Goal: Transaction & Acquisition: Purchase product/service

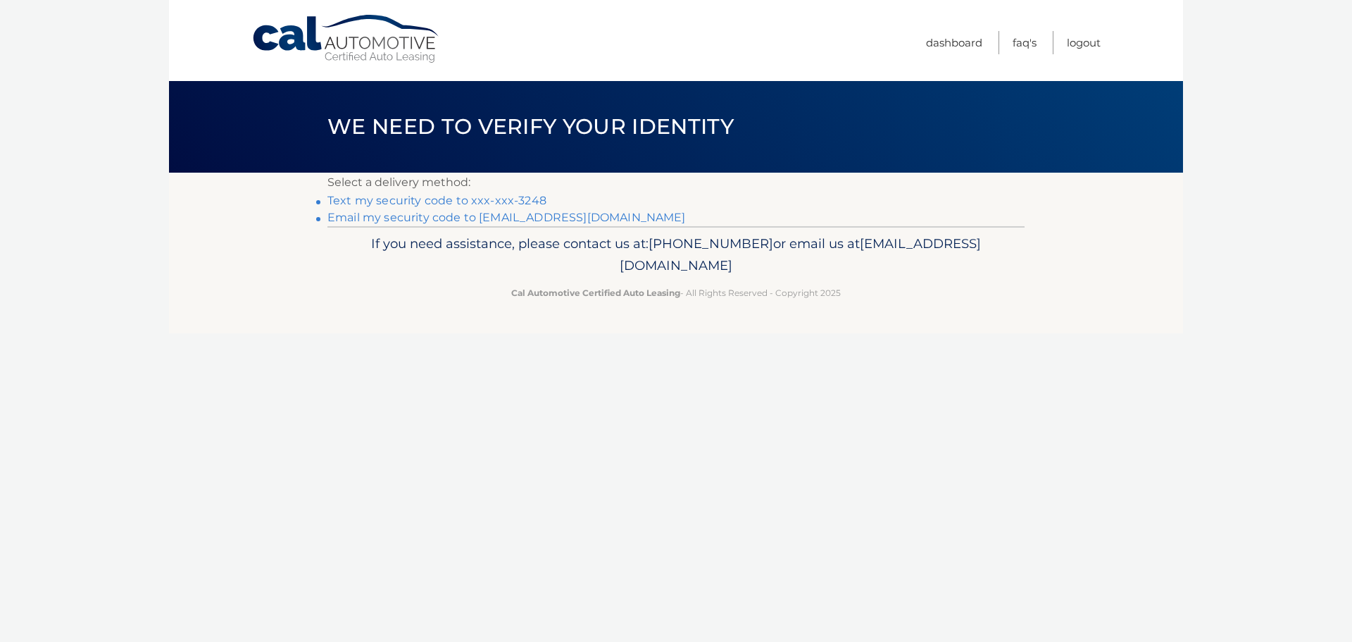
click at [461, 197] on link "Text my security code to xxx-xxx-3248" at bounding box center [436, 200] width 219 height 13
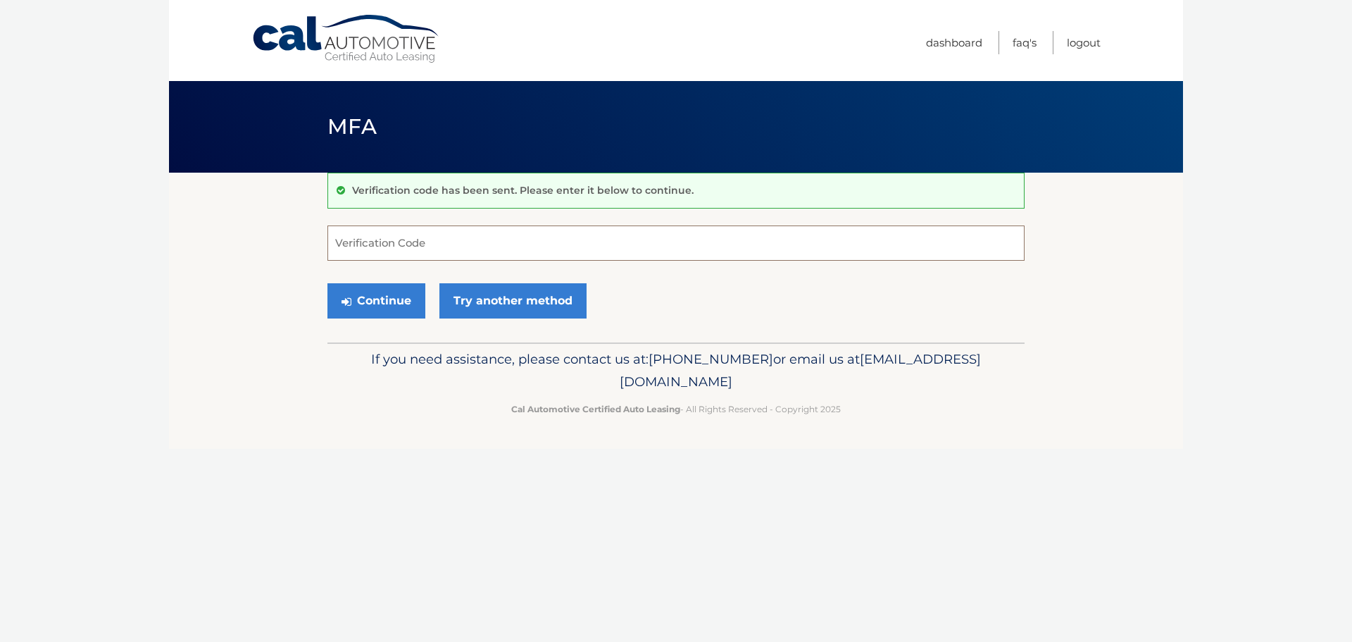
click at [472, 238] on input "Verification Code" at bounding box center [675, 242] width 697 height 35
type input "298251"
click at [386, 301] on button "Continue" at bounding box center [376, 300] width 98 height 35
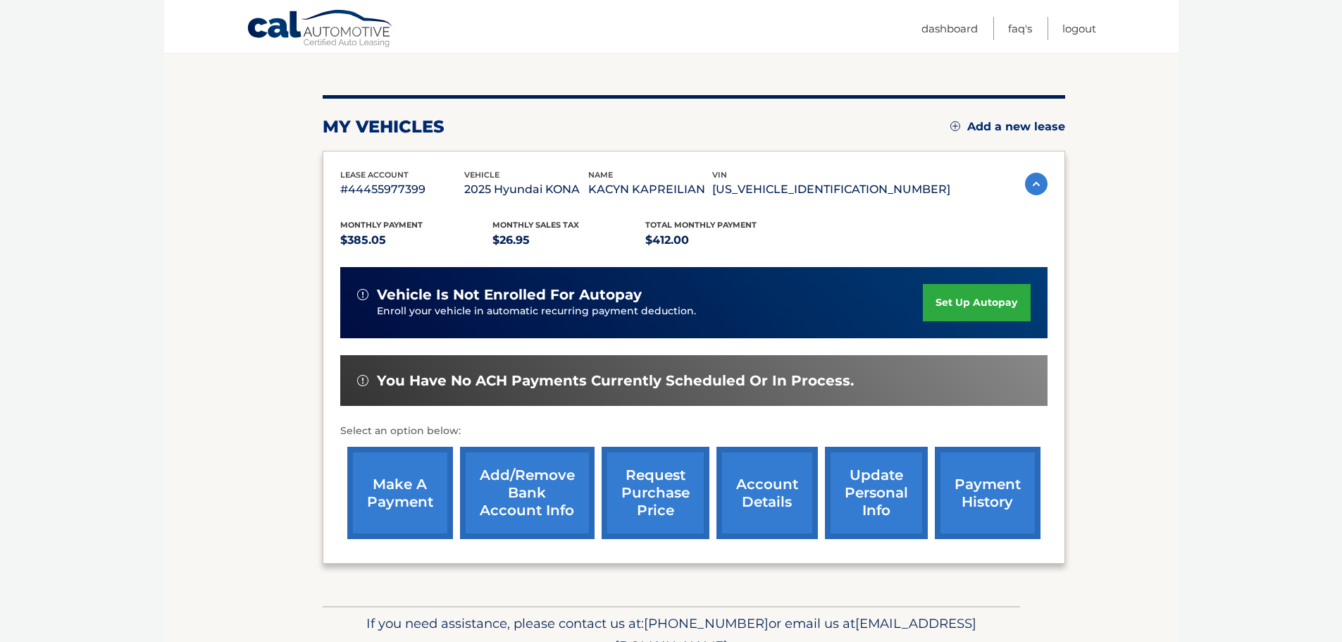
scroll to position [212, 0]
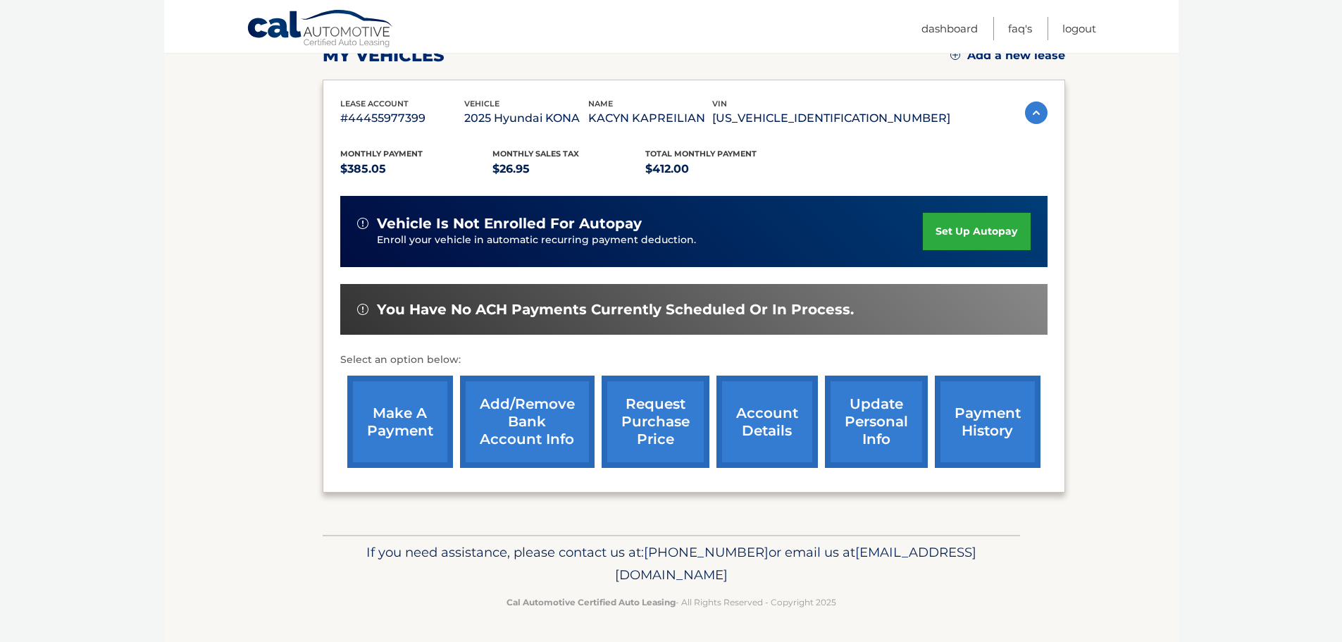
click at [398, 428] on link "make a payment" at bounding box center [400, 421] width 106 height 92
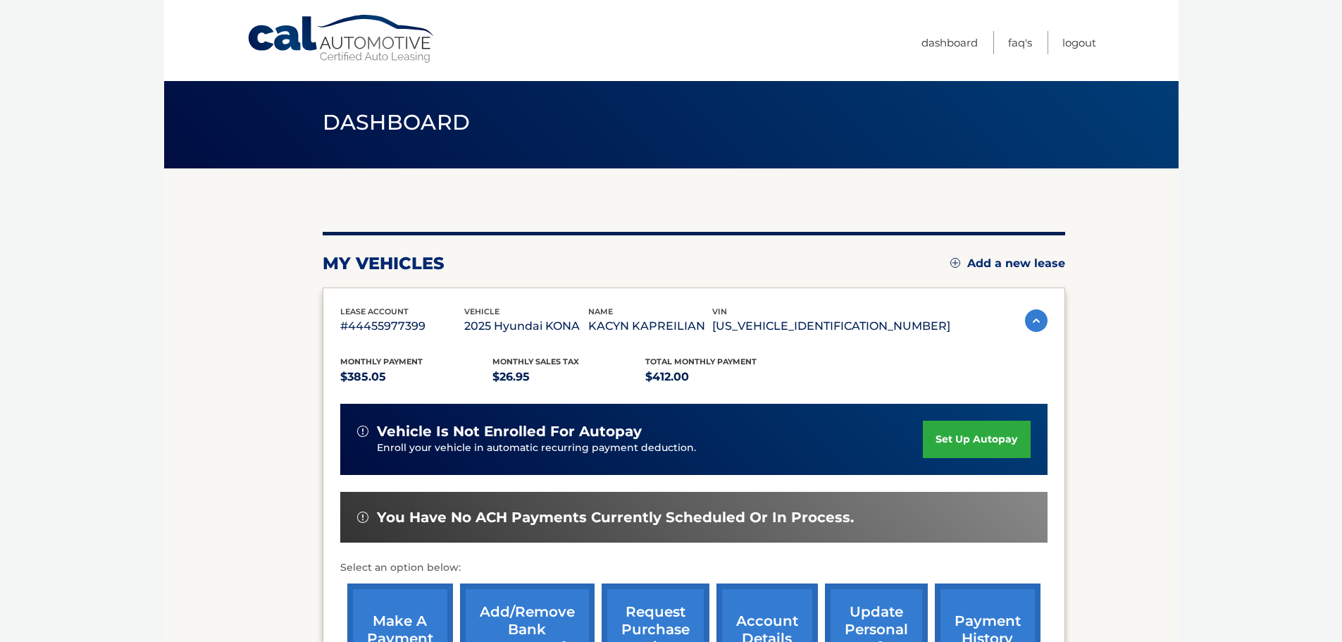
scroll to position [1, 0]
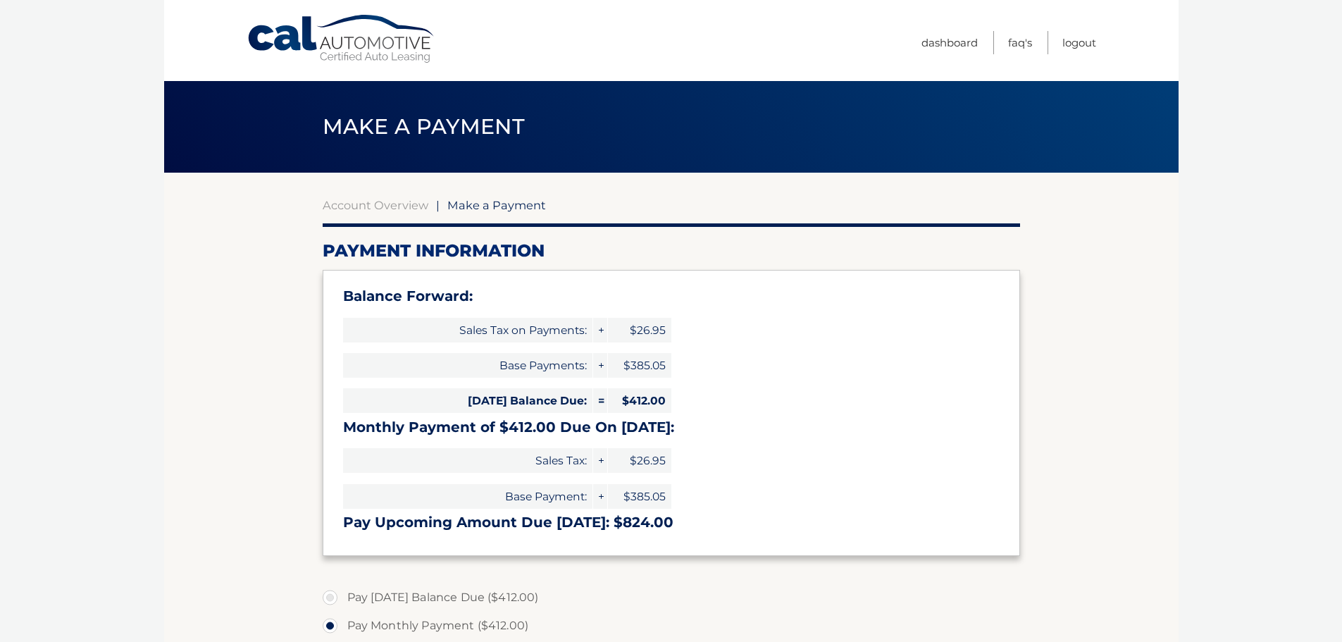
select select "MjU1OTY5M2ItNzIyOC00OTc5LTlmMjYtOTgyYzk2MTA2MDhj"
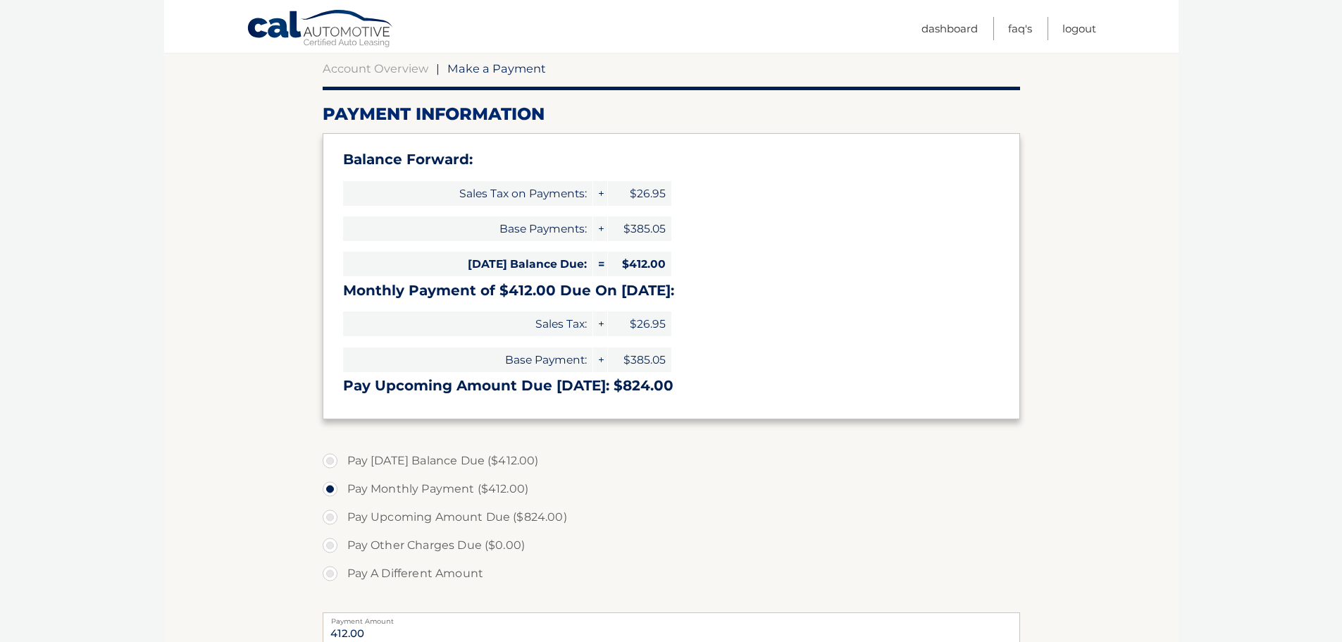
scroll to position [141, 0]
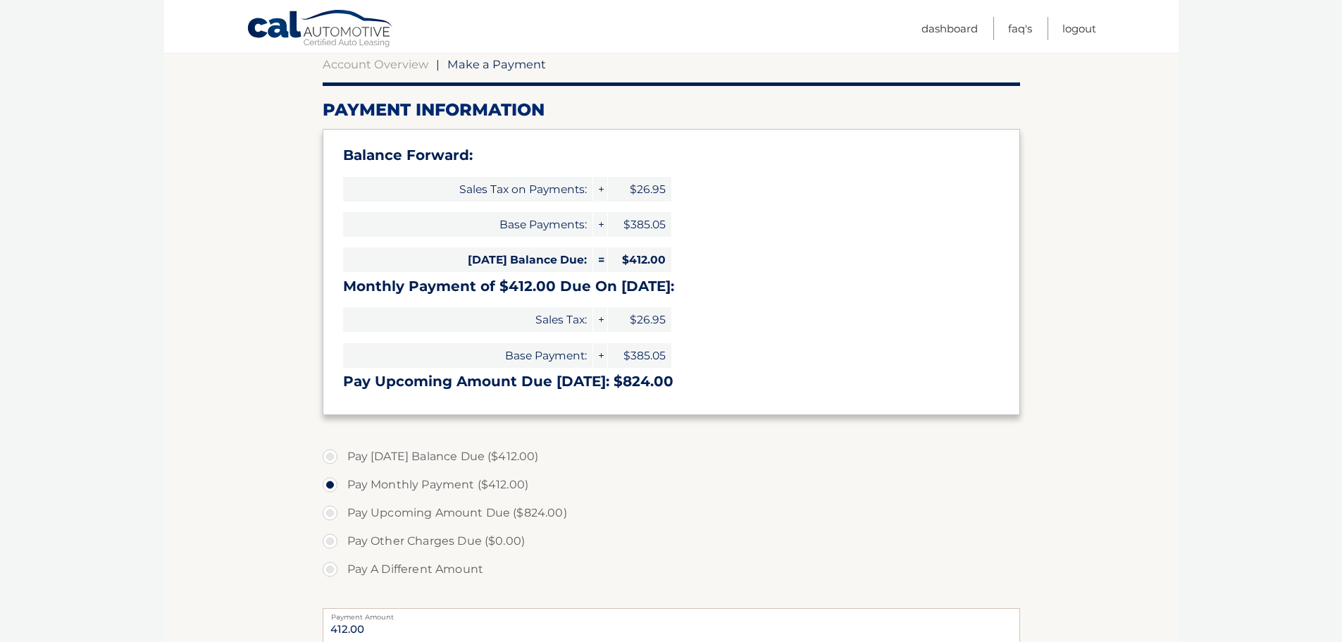
click at [332, 454] on label "Pay [DATE] Balance Due ($412.00)" at bounding box center [671, 456] width 697 height 28
click at [332, 454] on input "Pay Today's Balance Due ($412.00)" at bounding box center [335, 453] width 14 height 23
radio input "true"
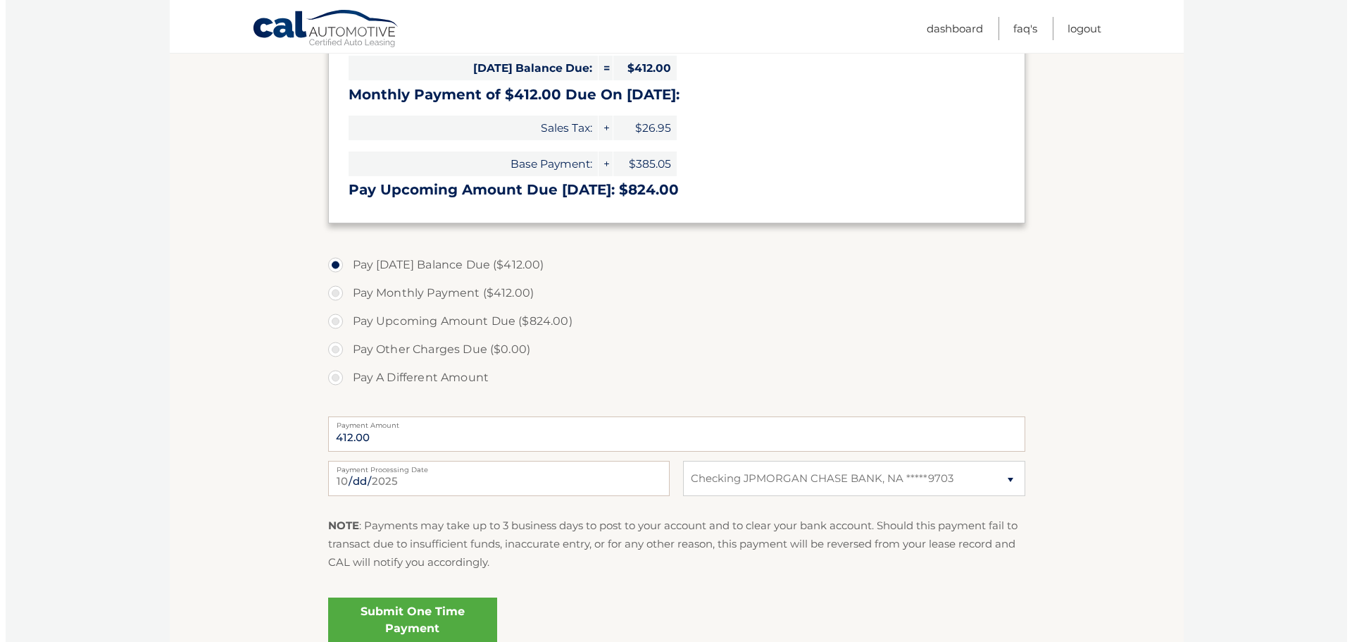
scroll to position [352, 0]
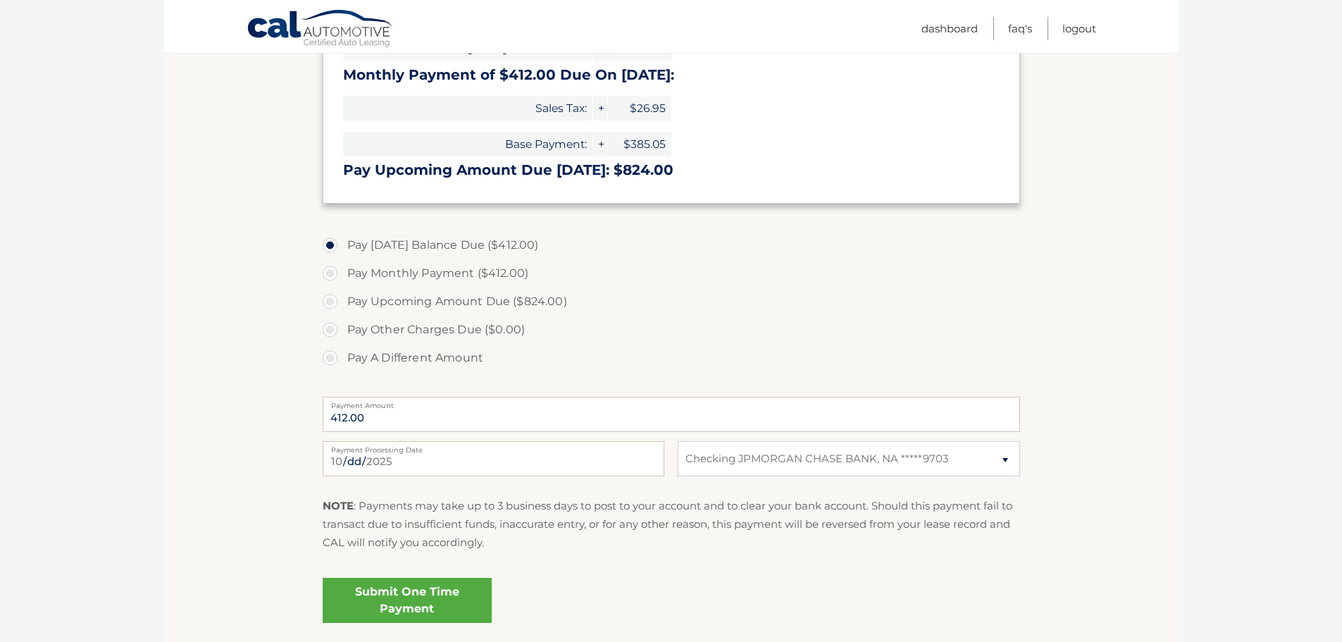
click at [423, 601] on link "Submit One Time Payment" at bounding box center [407, 600] width 169 height 45
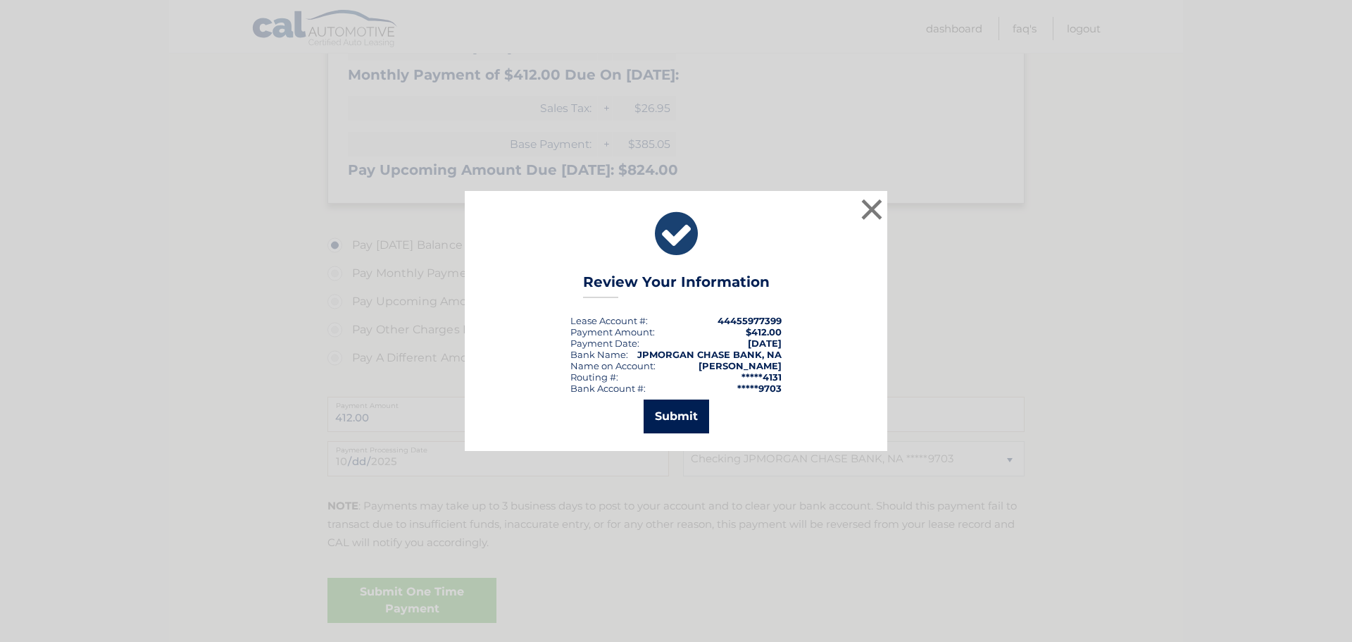
click at [701, 411] on button "Submit" at bounding box center [676, 416] width 65 height 34
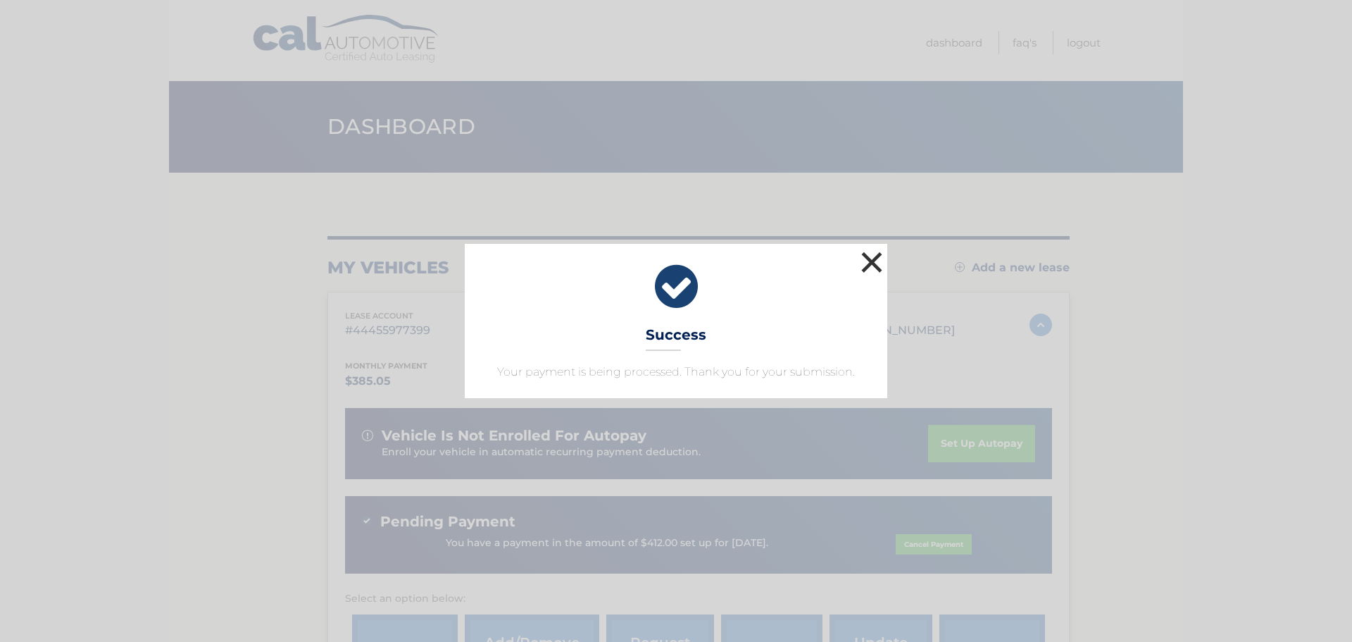
click at [871, 259] on button "×" at bounding box center [872, 262] width 28 height 28
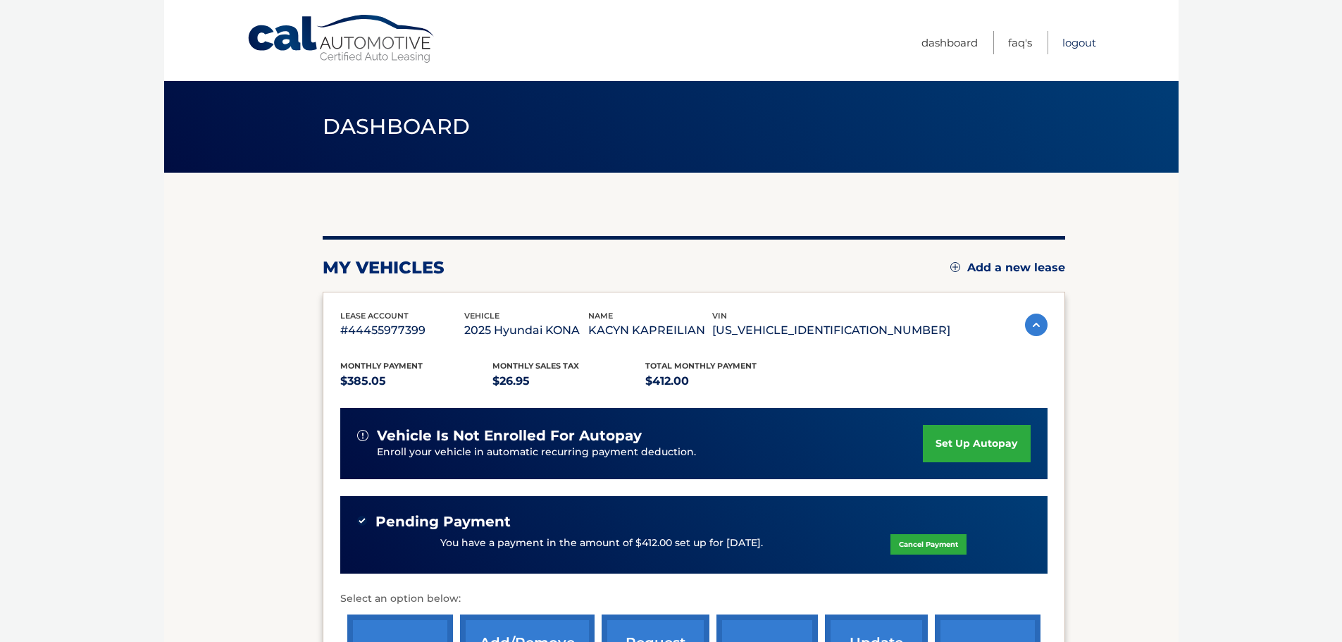
click at [1085, 40] on link "Logout" at bounding box center [1079, 42] width 34 height 23
